Goal: Navigation & Orientation: Find specific page/section

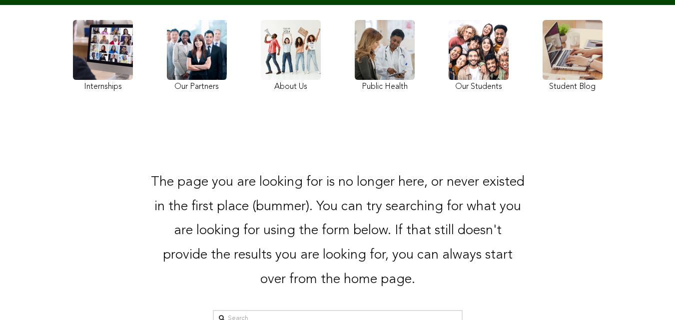
scroll to position [115, 0]
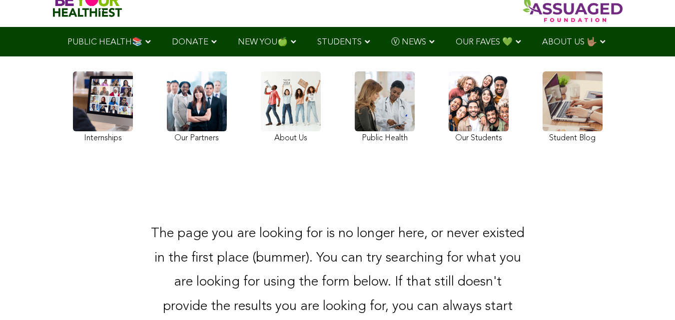
click at [73, 114] on link at bounding box center [103, 108] width 60 height 74
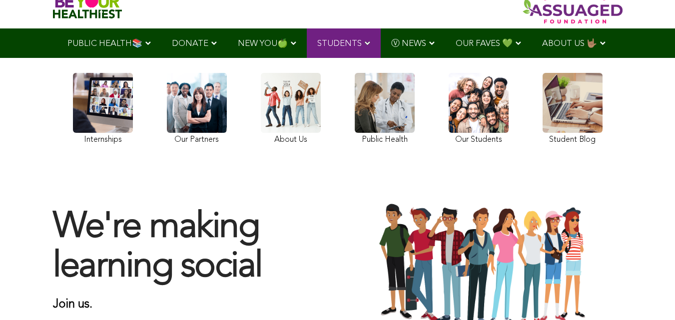
scroll to position [100, 0]
